Goal: Information Seeking & Learning: Learn about a topic

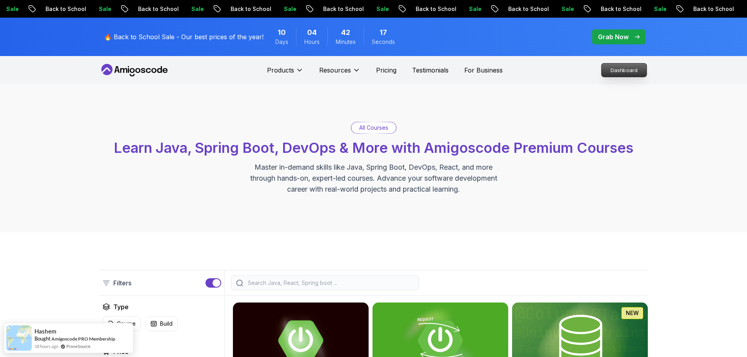
click at [630, 69] on p "Dashboard" at bounding box center [623, 69] width 45 height 13
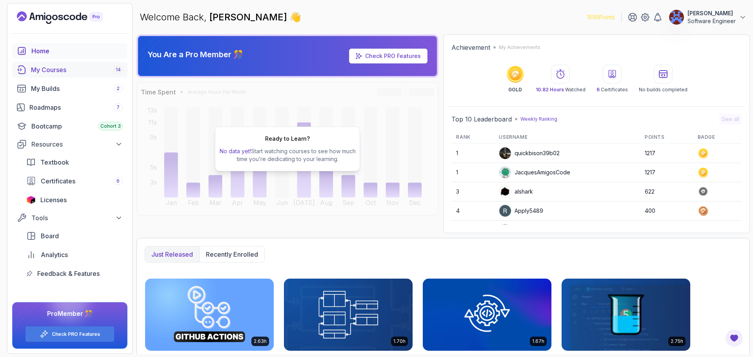
click at [78, 68] on div "My Courses 14" at bounding box center [77, 69] width 92 height 9
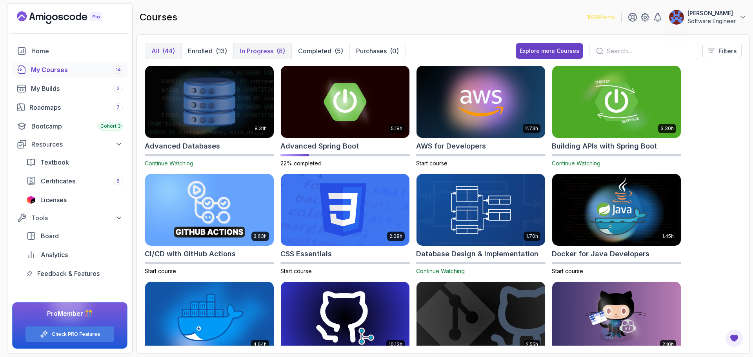
click at [268, 48] on p "In Progress" at bounding box center [256, 50] width 33 height 9
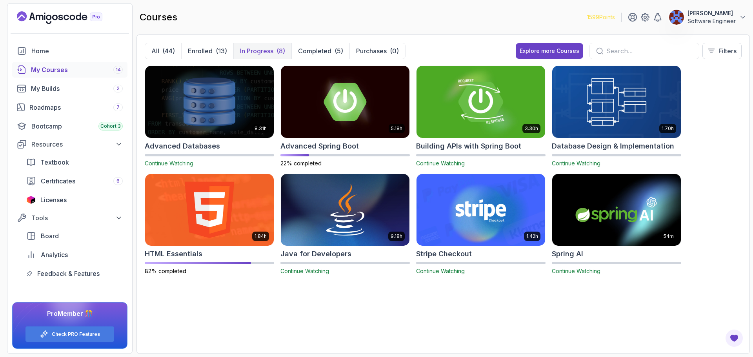
click at [462, 113] on img at bounding box center [480, 102] width 135 height 76
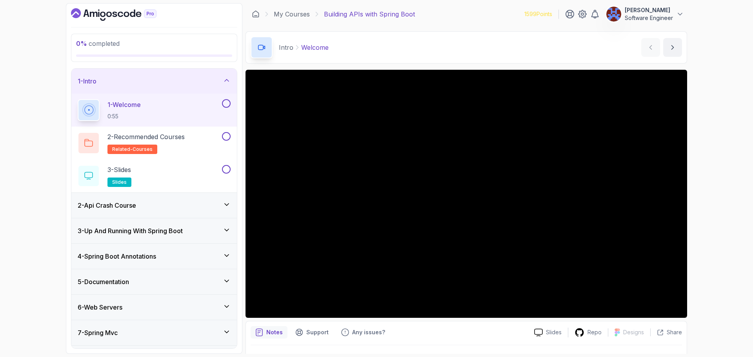
click at [701, 287] on div "0 % completed 1 - Intro 1 - Welcome 0:55 2 - Recommended Courses related-course…" at bounding box center [376, 178] width 753 height 357
click at [711, 176] on div "0 % completed 1 - Intro 1 - Welcome 0:55 2 - Recommended Courses related-course…" at bounding box center [376, 178] width 753 height 357
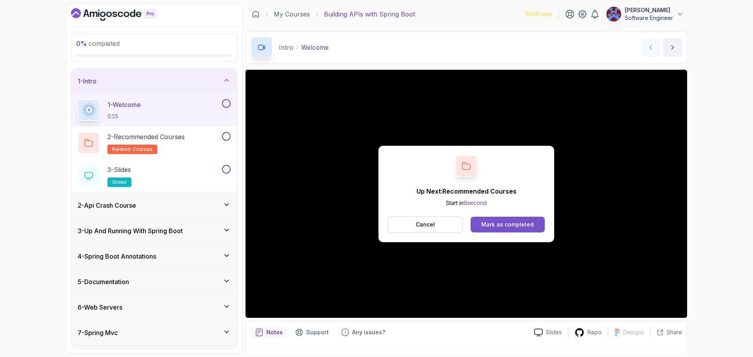
click at [521, 218] on button "Mark as completed" at bounding box center [507, 225] width 74 height 16
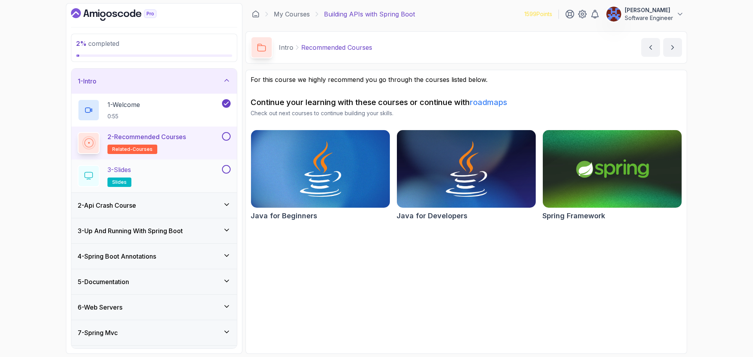
click at [163, 181] on div "3 - Slides slides" at bounding box center [149, 176] width 143 height 22
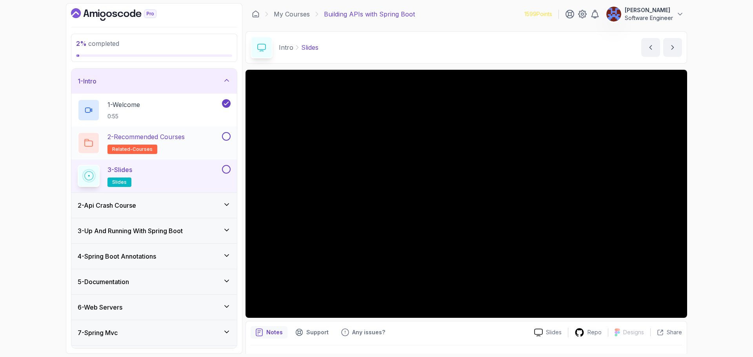
click at [185, 150] on h2 "2 - Recommended Courses related-courses" at bounding box center [145, 143] width 77 height 22
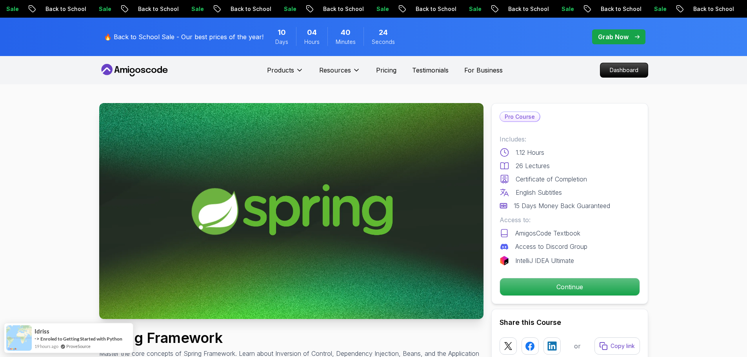
click at [555, 285] on p "Continue" at bounding box center [569, 287] width 132 height 16
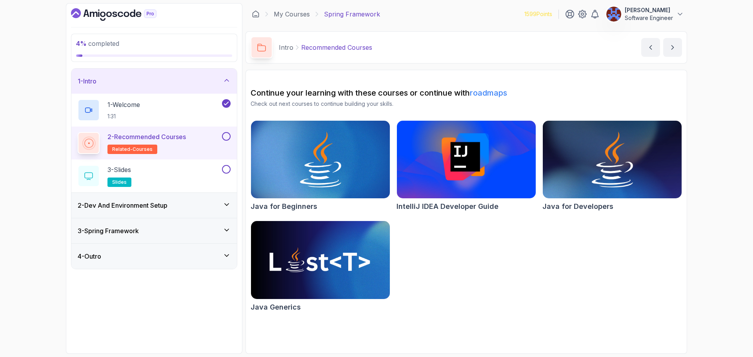
click at [227, 134] on button at bounding box center [226, 136] width 9 height 9
click at [183, 166] on div "3 - Slides slides" at bounding box center [149, 176] width 143 height 22
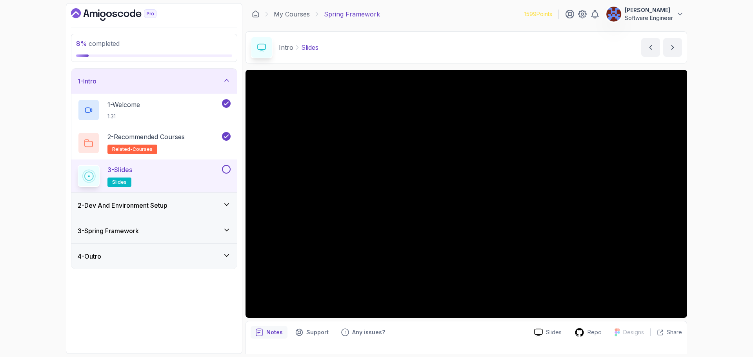
click at [139, 207] on h3 "2 - Dev And Environment Setup" at bounding box center [123, 205] width 90 height 9
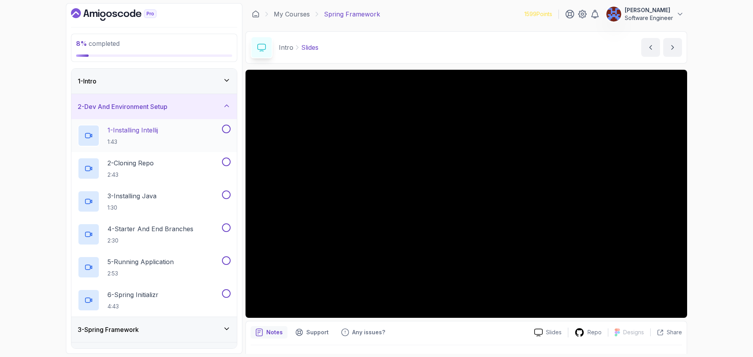
click at [178, 142] on div "1 - Installing Intellij 1:43" at bounding box center [149, 136] width 143 height 22
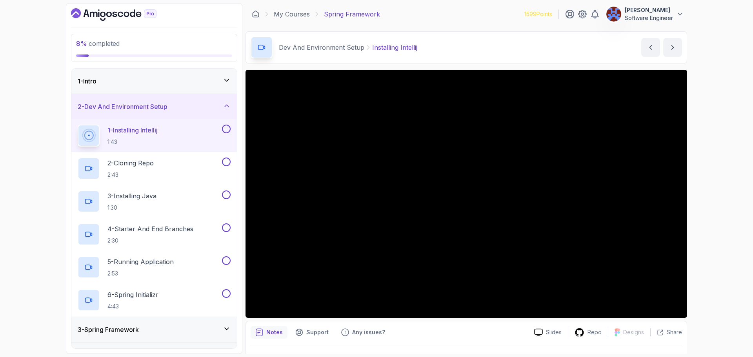
click at [226, 131] on button at bounding box center [226, 129] width 9 height 9
click at [203, 171] on div "2 - Cloning Repo 2:43" at bounding box center [149, 169] width 143 height 22
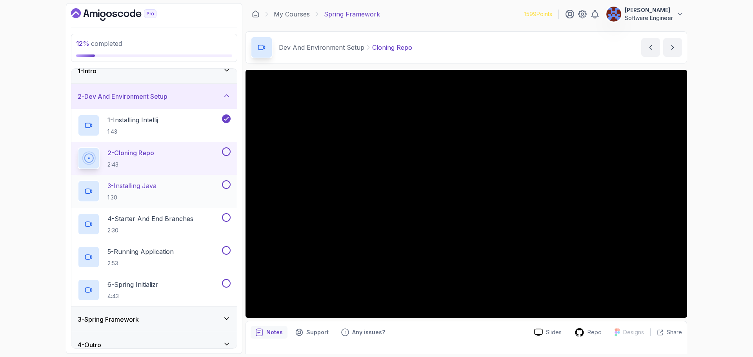
scroll to position [19, 0]
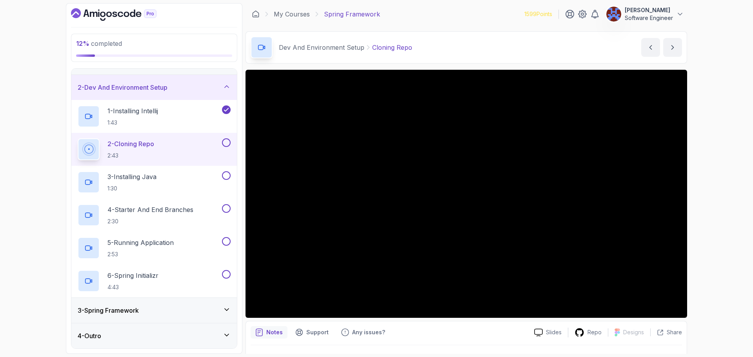
click at [223, 141] on button at bounding box center [226, 142] width 9 height 9
click at [223, 178] on button at bounding box center [226, 175] width 9 height 9
click at [184, 227] on div "4 - Starter And End Branches 2:30" at bounding box center [153, 215] width 165 height 33
click at [153, 214] on p "4 - Starter And End Branches" at bounding box center [150, 209] width 86 height 9
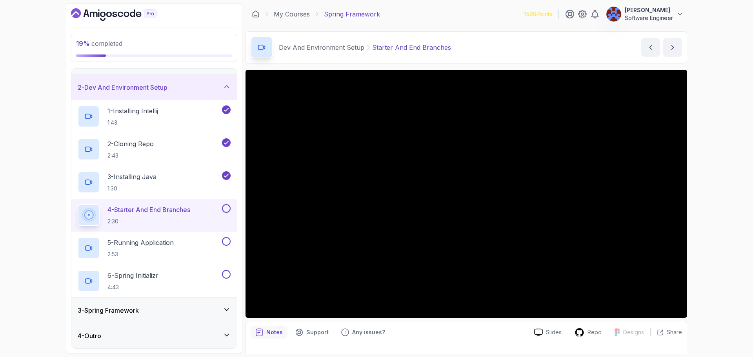
click at [224, 210] on button at bounding box center [226, 208] width 9 height 9
click at [195, 249] on div "5 - Running Application 2:53" at bounding box center [149, 248] width 143 height 22
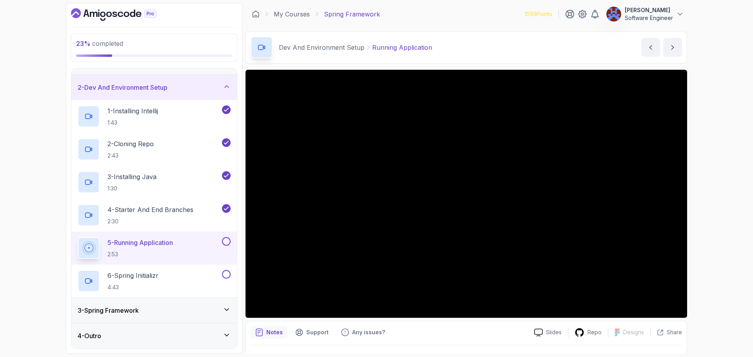
click at [230, 241] on button at bounding box center [226, 241] width 9 height 9
click at [188, 274] on div "6 - Spring Initializr 4:43" at bounding box center [149, 281] width 143 height 22
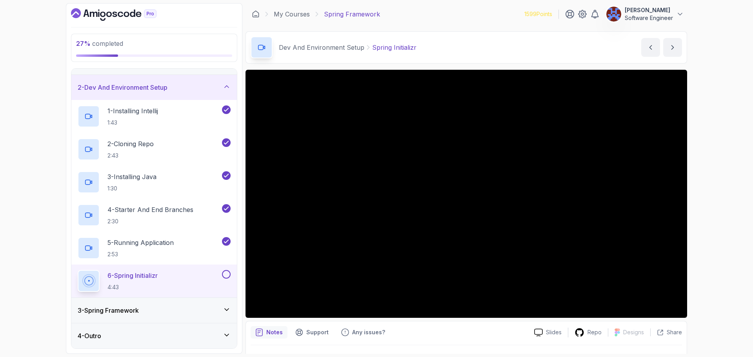
click at [224, 276] on button at bounding box center [226, 274] width 9 height 9
click at [172, 307] on div "3 - Spring Framework" at bounding box center [154, 310] width 153 height 9
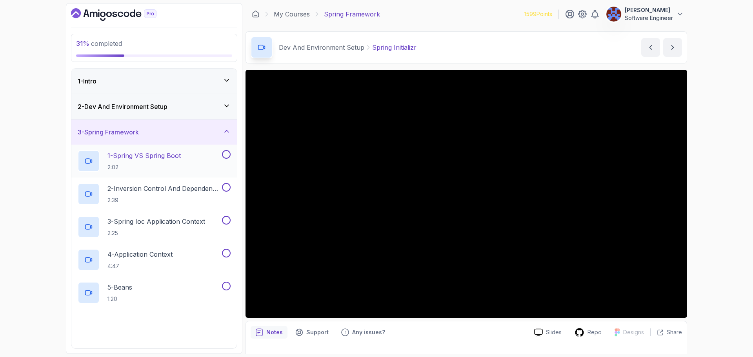
click at [167, 164] on p "2:02" at bounding box center [143, 167] width 73 height 8
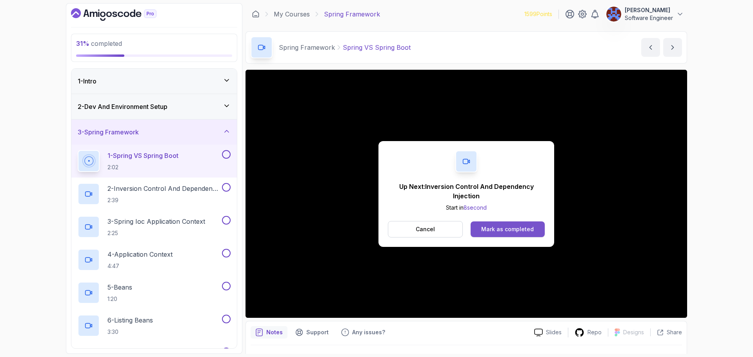
click at [532, 223] on button "Mark as completed" at bounding box center [507, 229] width 74 height 16
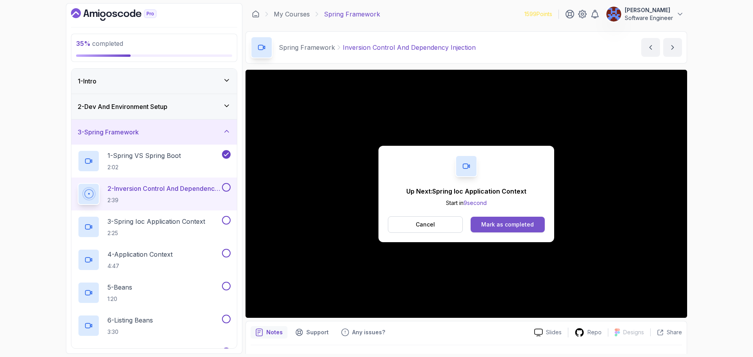
click at [516, 228] on div "Mark as completed" at bounding box center [507, 225] width 53 height 8
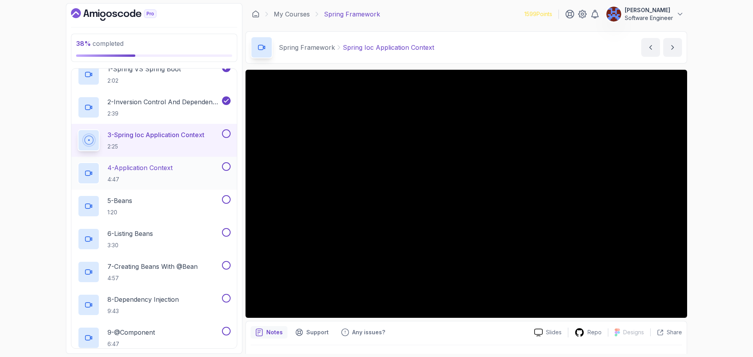
scroll to position [126, 0]
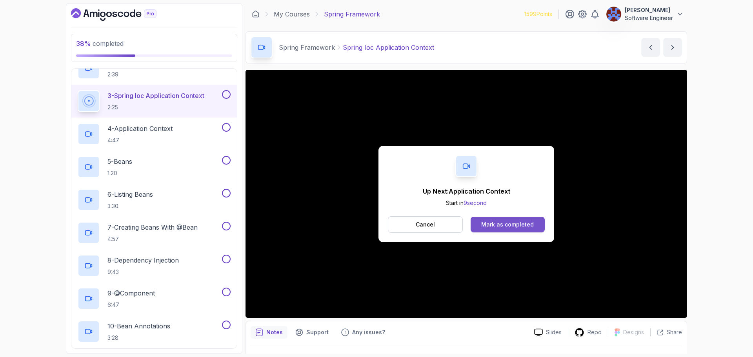
click at [513, 229] on button "Mark as completed" at bounding box center [507, 225] width 74 height 16
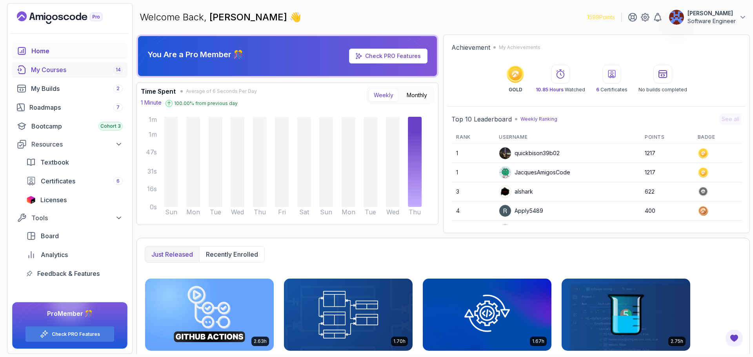
click at [63, 72] on div "My Courses 14" at bounding box center [77, 69] width 92 height 9
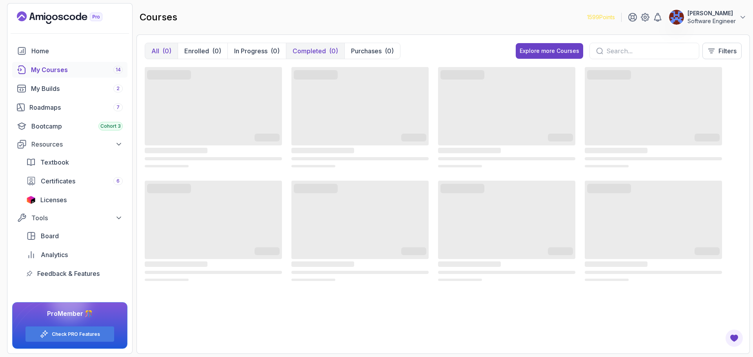
click at [311, 55] on p "Completed" at bounding box center [308, 50] width 33 height 9
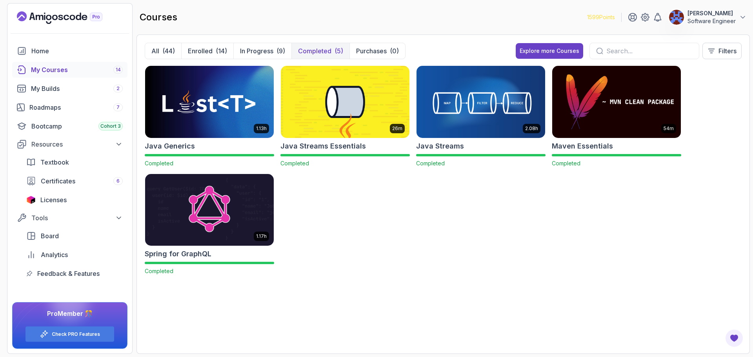
click at [606, 16] on p "1599 Points" at bounding box center [601, 17] width 28 height 8
click at [645, 14] on icon at bounding box center [645, 17] width 8 height 8
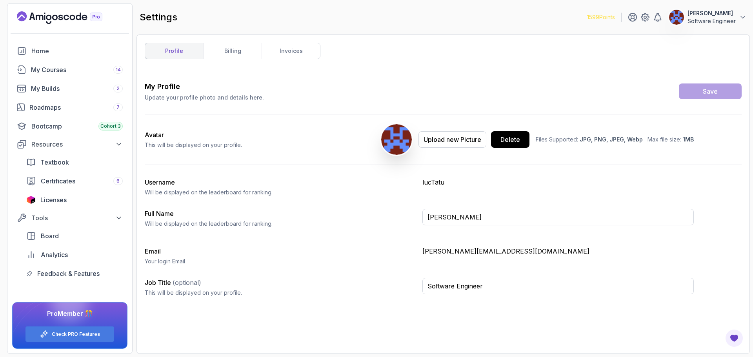
click at [441, 252] on p "[PERSON_NAME][EMAIL_ADDRESS][DOMAIN_NAME]" at bounding box center [557, 251] width 271 height 9
click at [441, 250] on p "[PERSON_NAME][EMAIL_ADDRESS][DOMAIN_NAME]" at bounding box center [557, 251] width 271 height 9
click at [220, 56] on link "billing" at bounding box center [232, 51] width 58 height 16
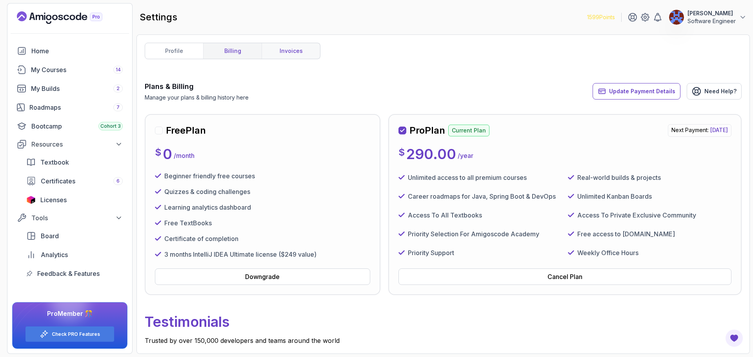
click at [312, 50] on link "invoices" at bounding box center [290, 51] width 58 height 16
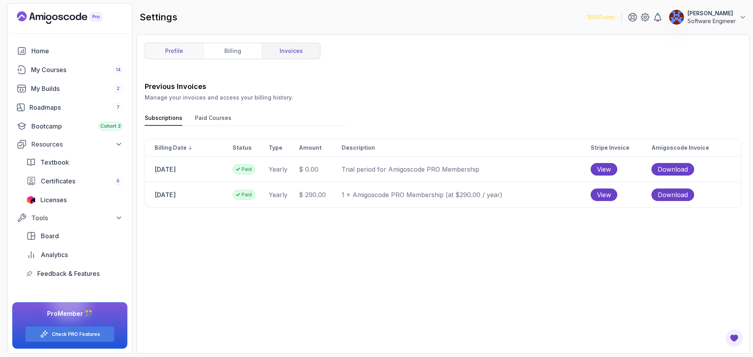
click at [167, 52] on link "profile" at bounding box center [174, 51] width 58 height 16
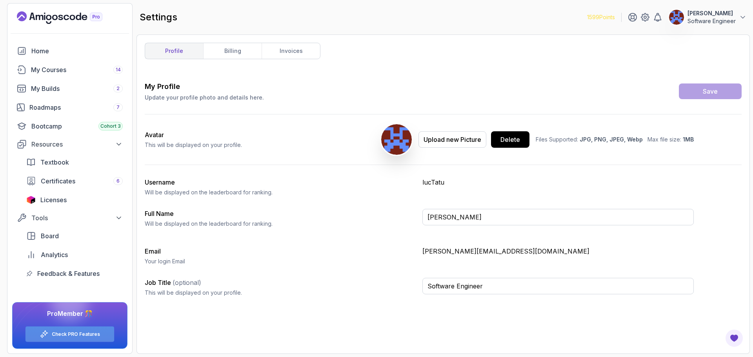
click at [82, 337] on div "Check PRO Features" at bounding box center [69, 334] width 89 height 15
click at [52, 337] on div "Check PRO Features" at bounding box center [69, 334] width 89 height 15
click at [299, 59] on div "profile billing invoices My Profile Update your profile photo and details here.…" at bounding box center [443, 194] width 597 height 303
click at [290, 55] on link "invoices" at bounding box center [290, 51] width 58 height 16
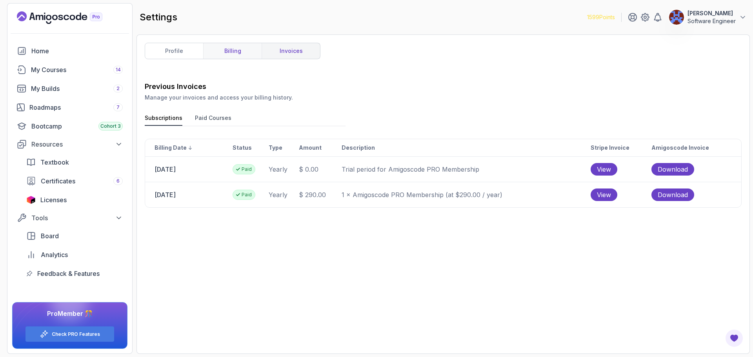
click at [239, 53] on link "billing" at bounding box center [232, 51] width 58 height 16
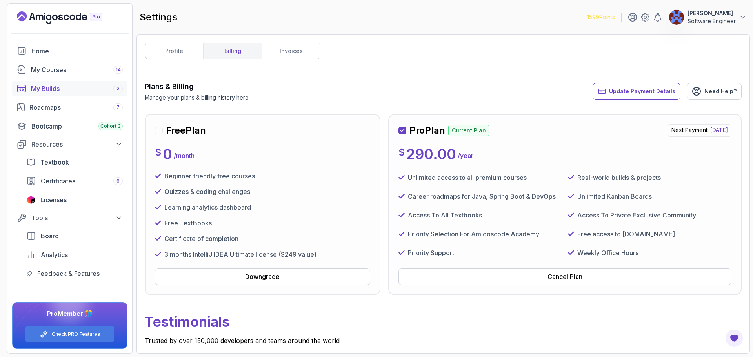
click at [78, 91] on div "My Builds 2" at bounding box center [77, 88] width 92 height 9
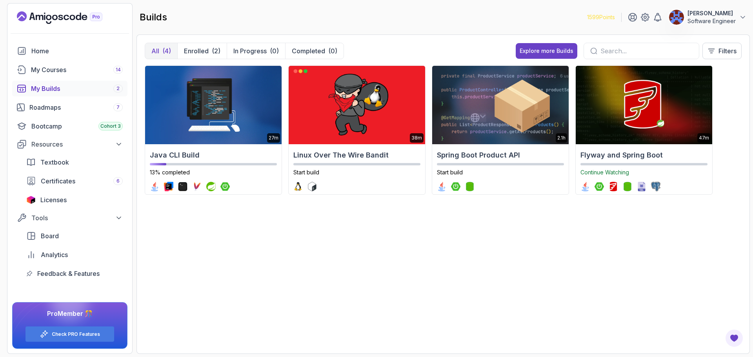
click at [404, 306] on div "27m Java CLI Build 13% completed 38m Linux Over The Wire Bandit Start build 2.1…" at bounding box center [443, 205] width 597 height 280
